Goal: Information Seeking & Learning: Learn about a topic

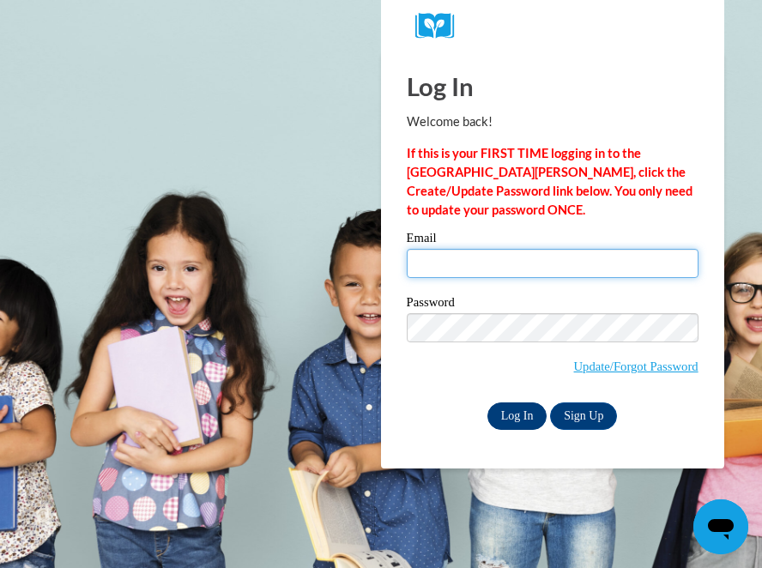
type input "[EMAIL_ADDRESS][DOMAIN_NAME]"
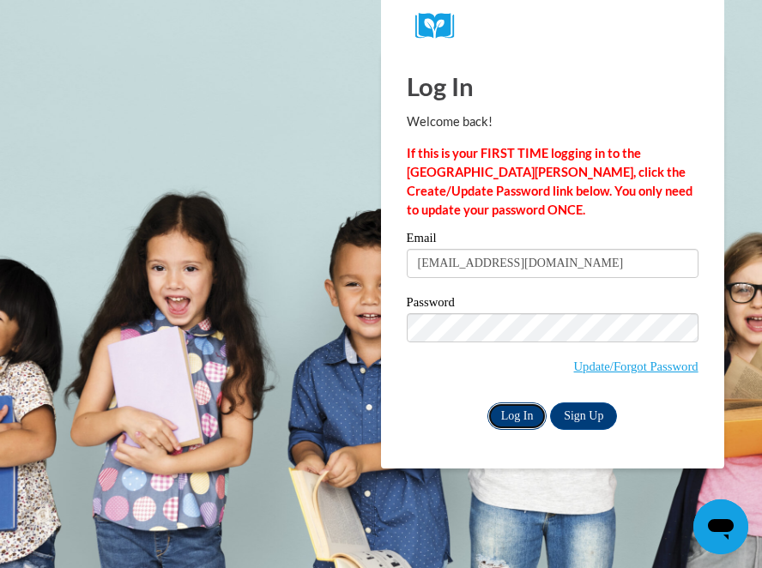
click at [516, 419] on input "Log In" at bounding box center [517, 415] width 60 height 27
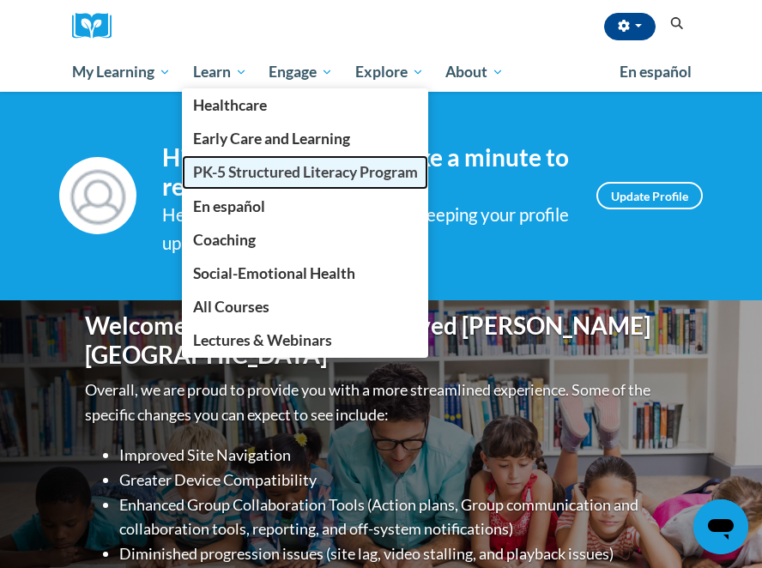
click at [259, 172] on span "PK-5 Structured Literacy Program" at bounding box center [305, 172] width 225 height 18
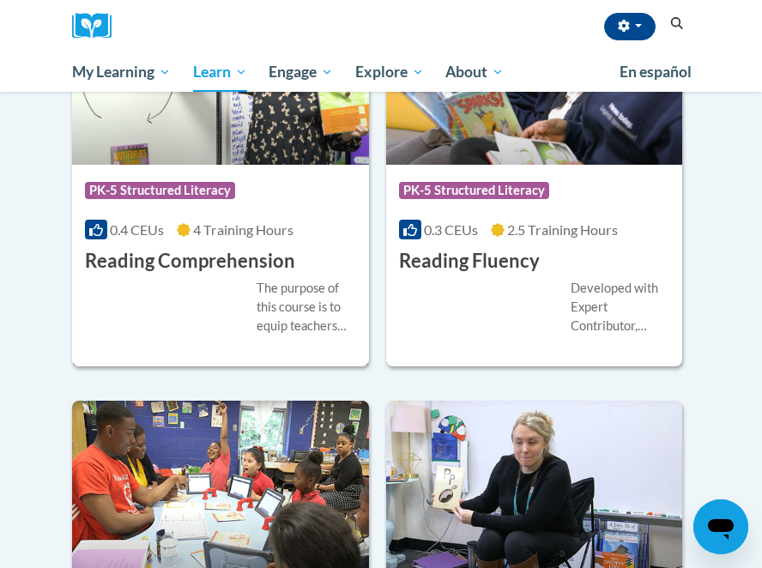
click at [259, 173] on div "Course Category: PK-5 Structured Literacy" at bounding box center [220, 192] width 271 height 39
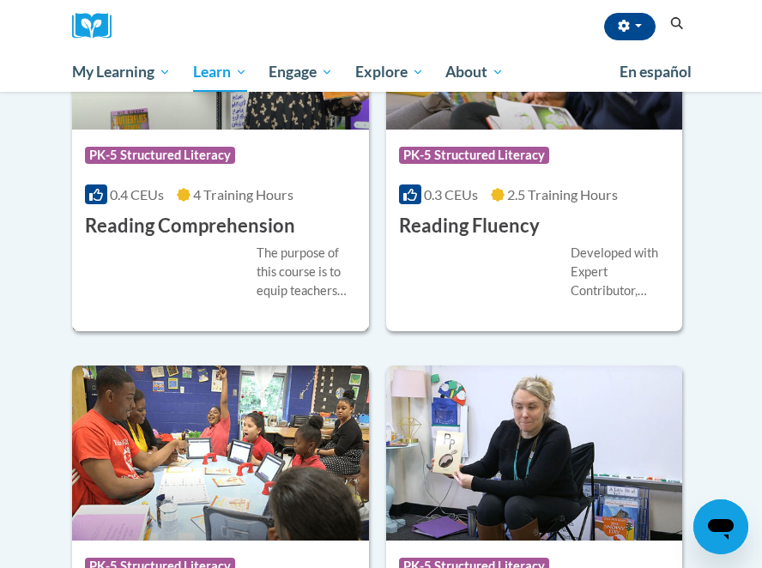
scroll to position [2010, 0]
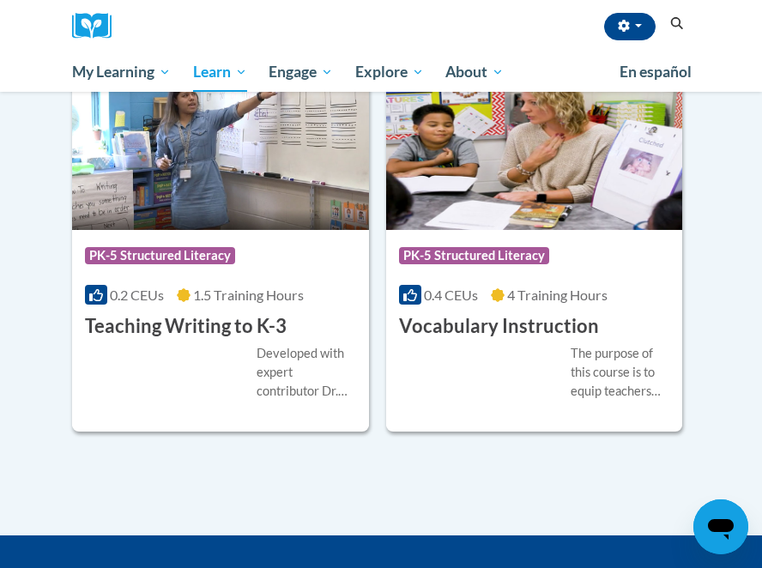
scroll to position [2661, 0]
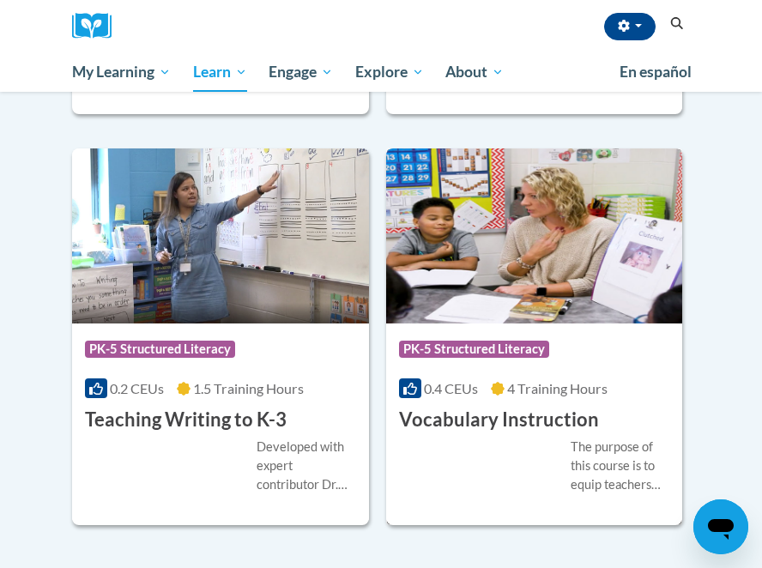
click at [506, 419] on h3 "Vocabulary Instruction" at bounding box center [499, 420] width 200 height 27
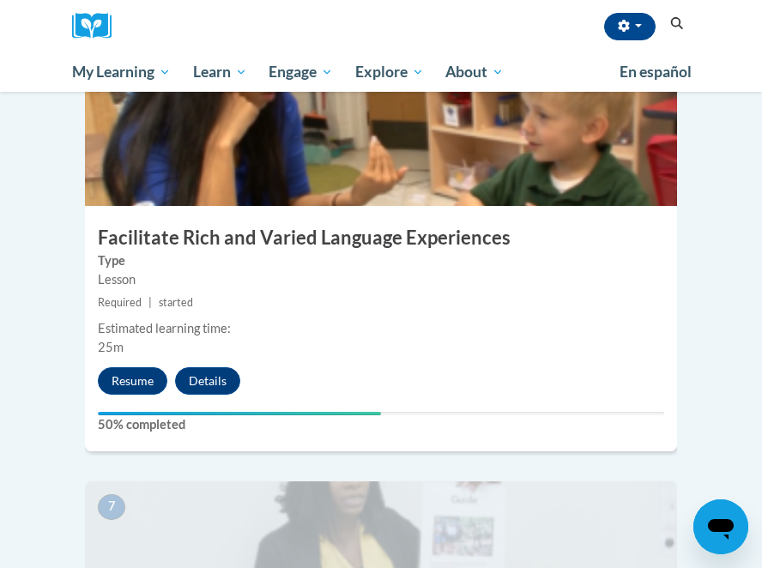
scroll to position [2695, 0]
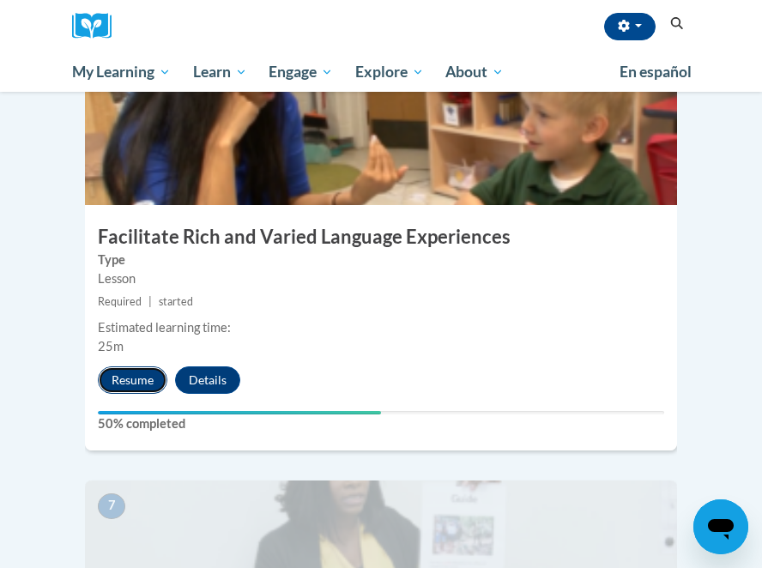
click at [128, 366] on button "Resume" at bounding box center [132, 379] width 69 height 27
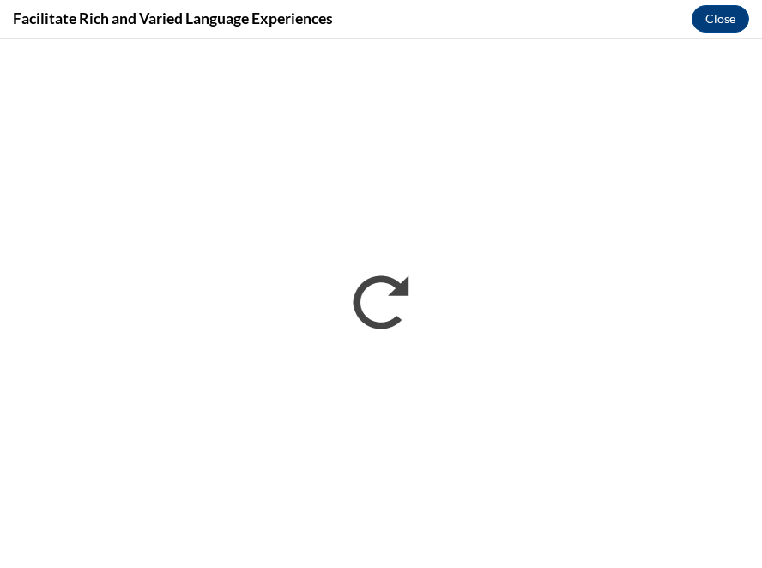
scroll to position [0, 0]
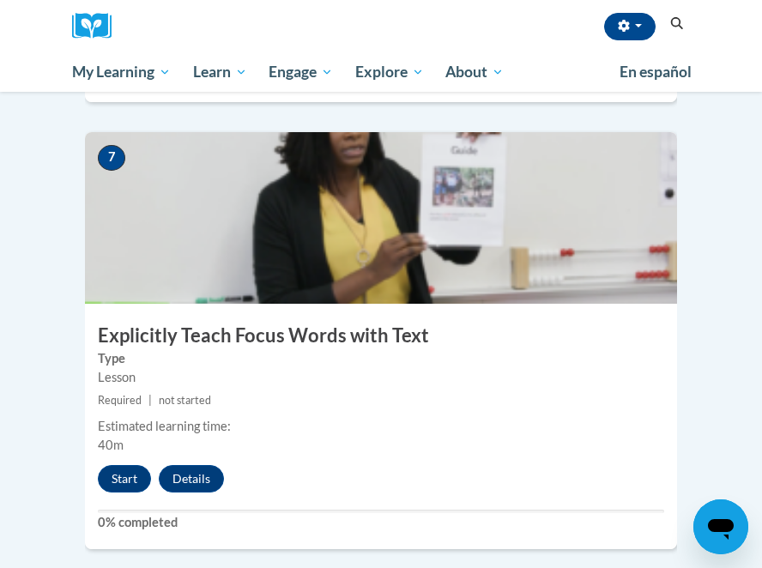
scroll to position [3008, 0]
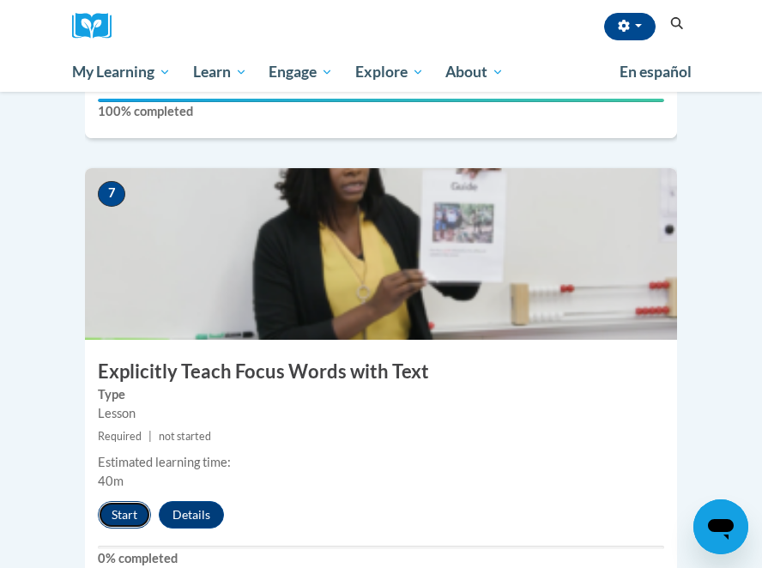
click at [132, 501] on button "Start" at bounding box center [124, 514] width 53 height 27
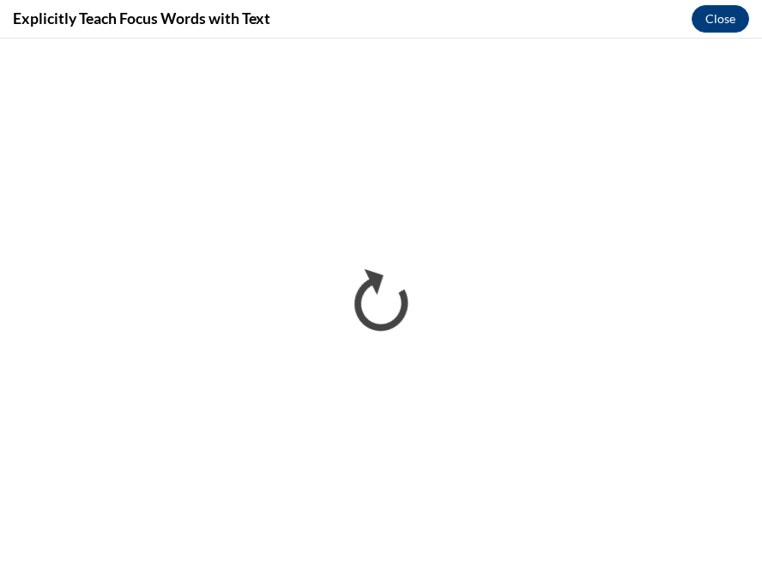
scroll to position [0, 0]
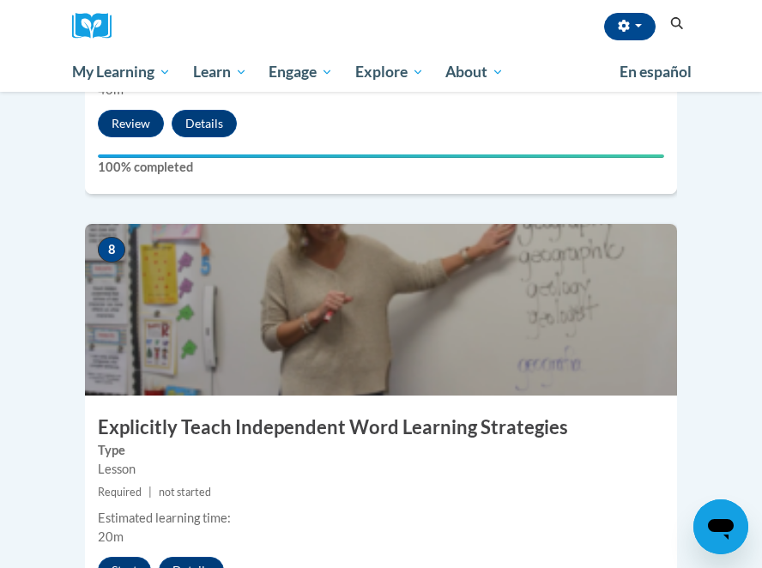
scroll to position [3408, 0]
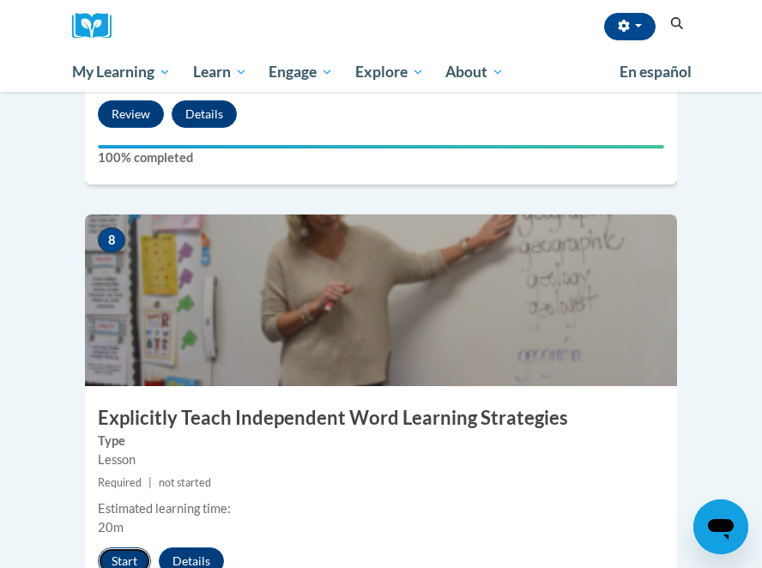
click at [123, 547] on button "Start" at bounding box center [124, 560] width 53 height 27
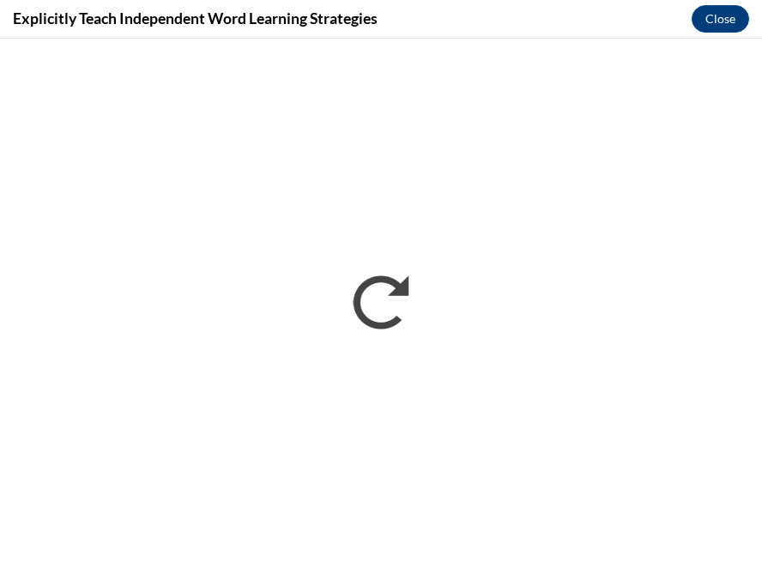
scroll to position [0, 0]
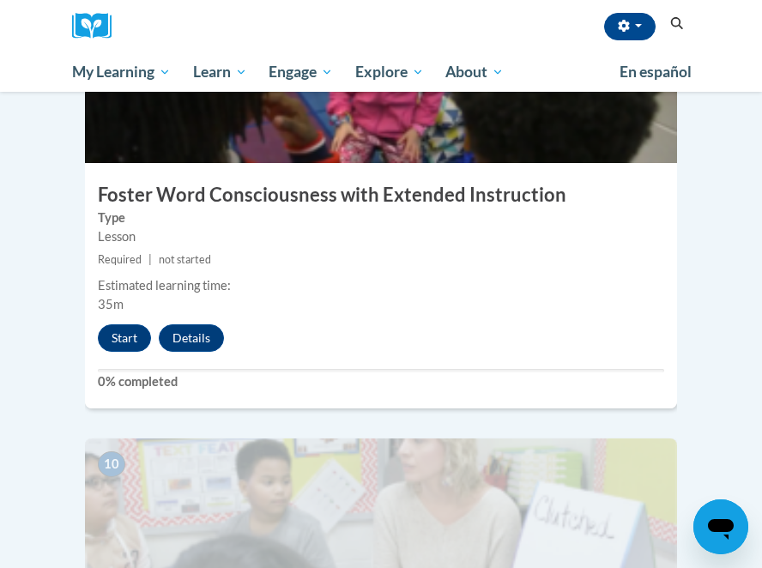
scroll to position [4071, 0]
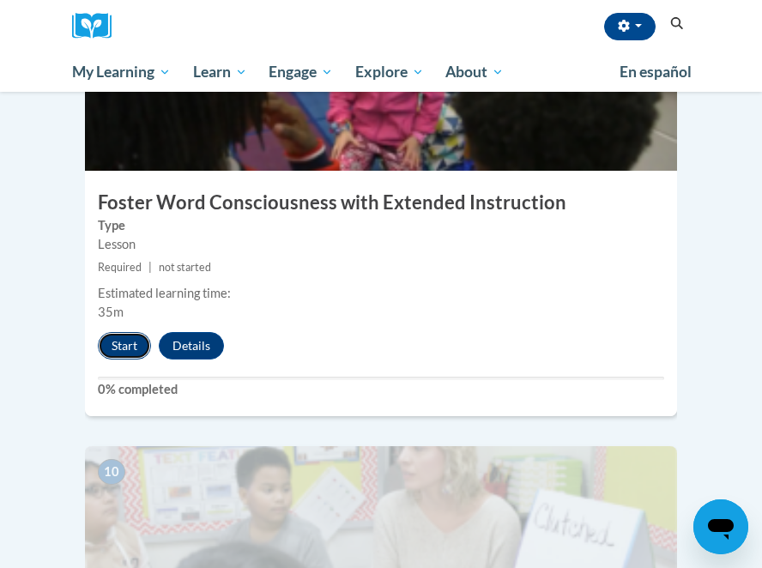
click at [122, 332] on button "Start" at bounding box center [124, 345] width 53 height 27
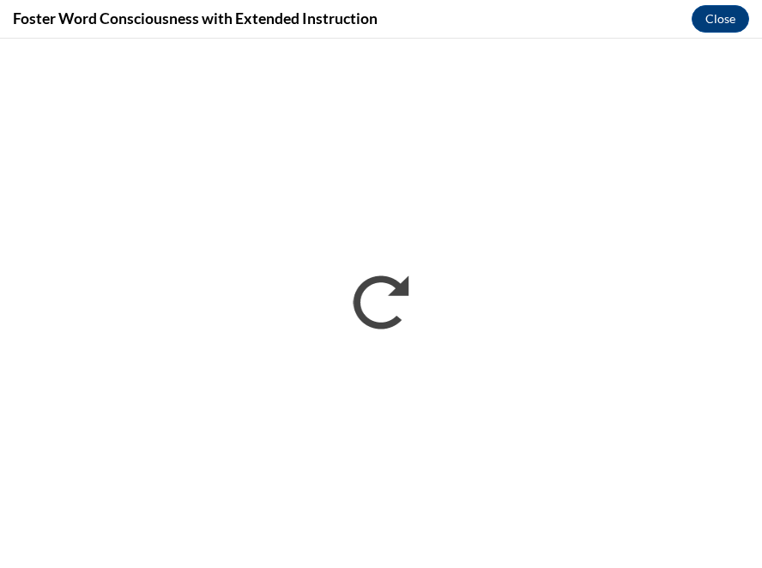
scroll to position [0, 0]
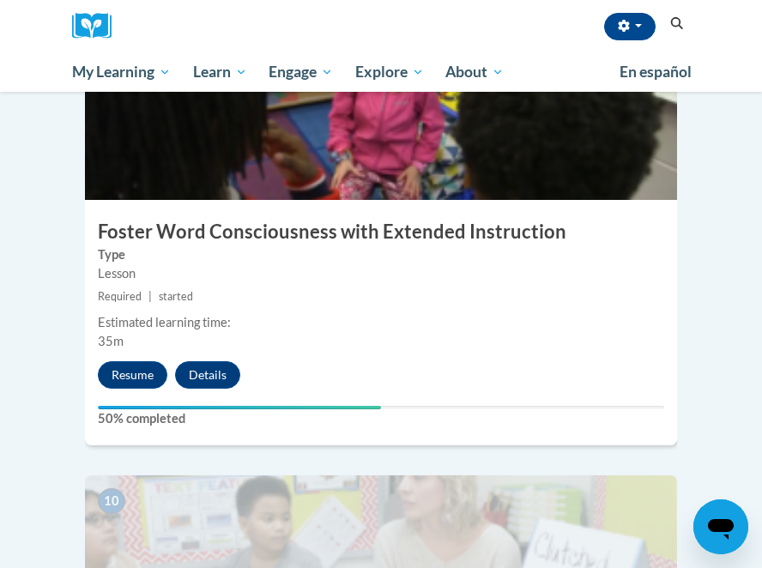
scroll to position [4040, 0]
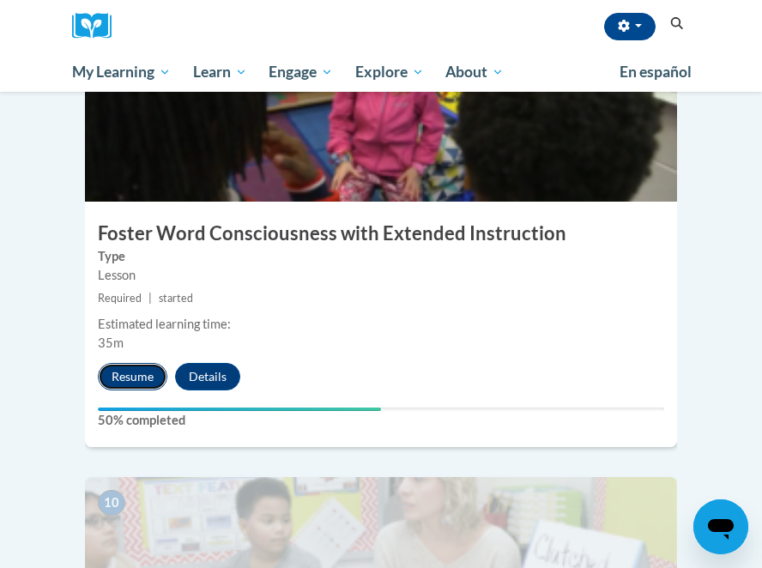
click at [130, 363] on button "Resume" at bounding box center [132, 376] width 69 height 27
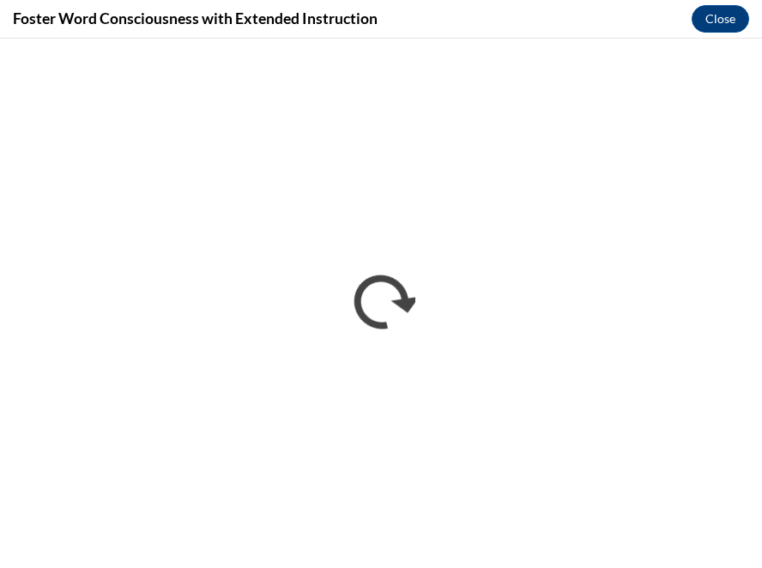
scroll to position [0, 0]
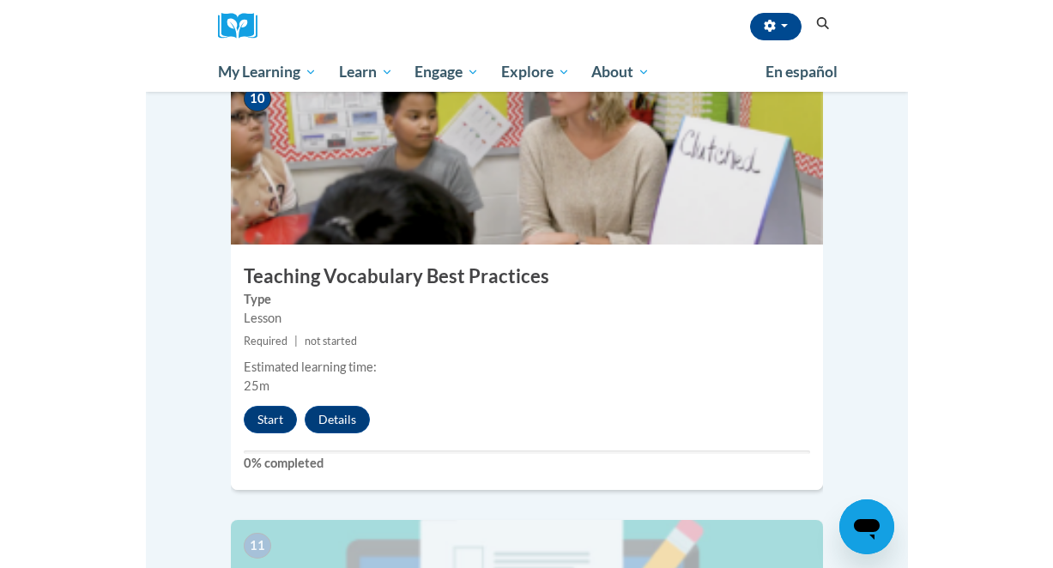
scroll to position [2182, 0]
